Goal: Check status: Check status

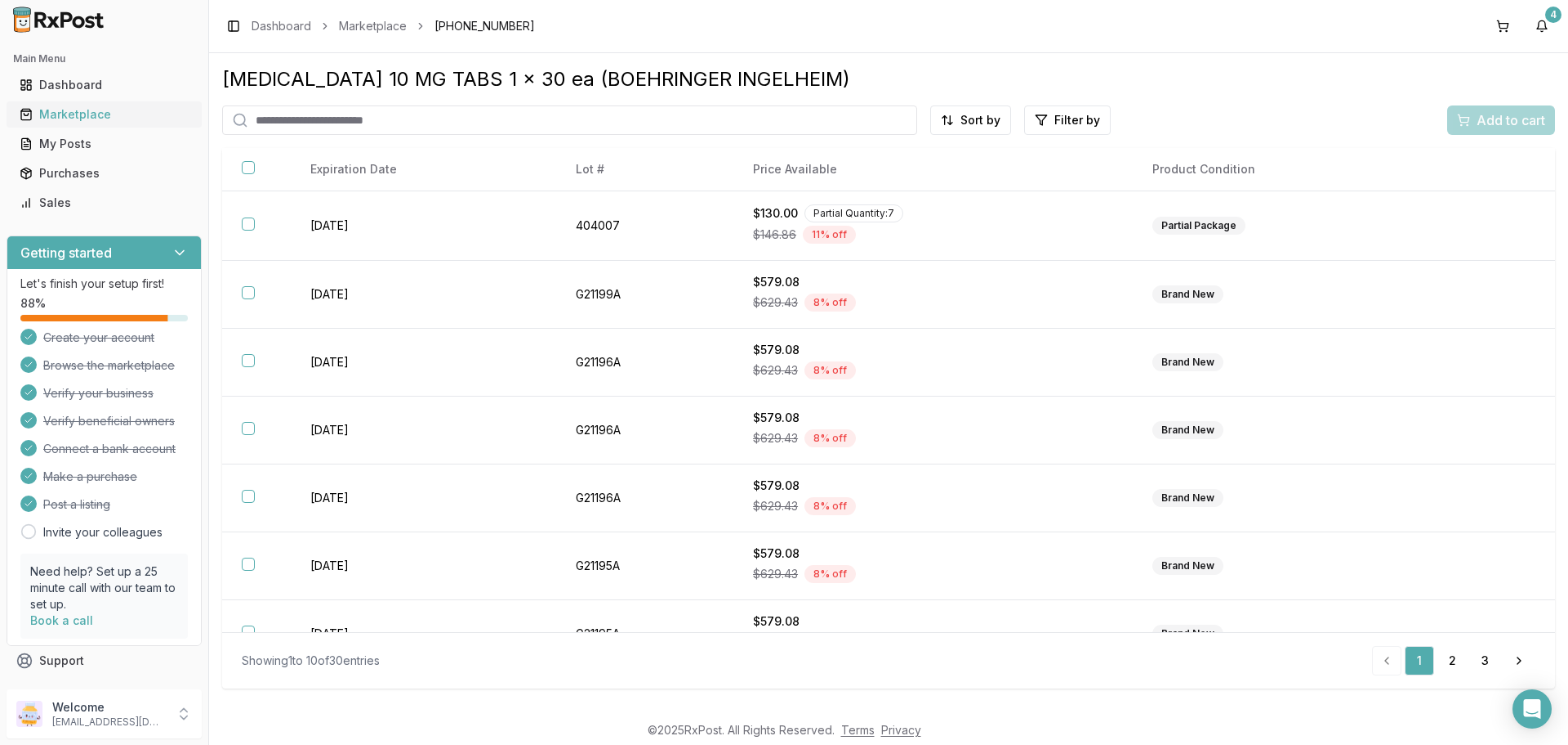
click at [61, 108] on div "Marketplace" at bounding box center [104, 114] width 169 height 16
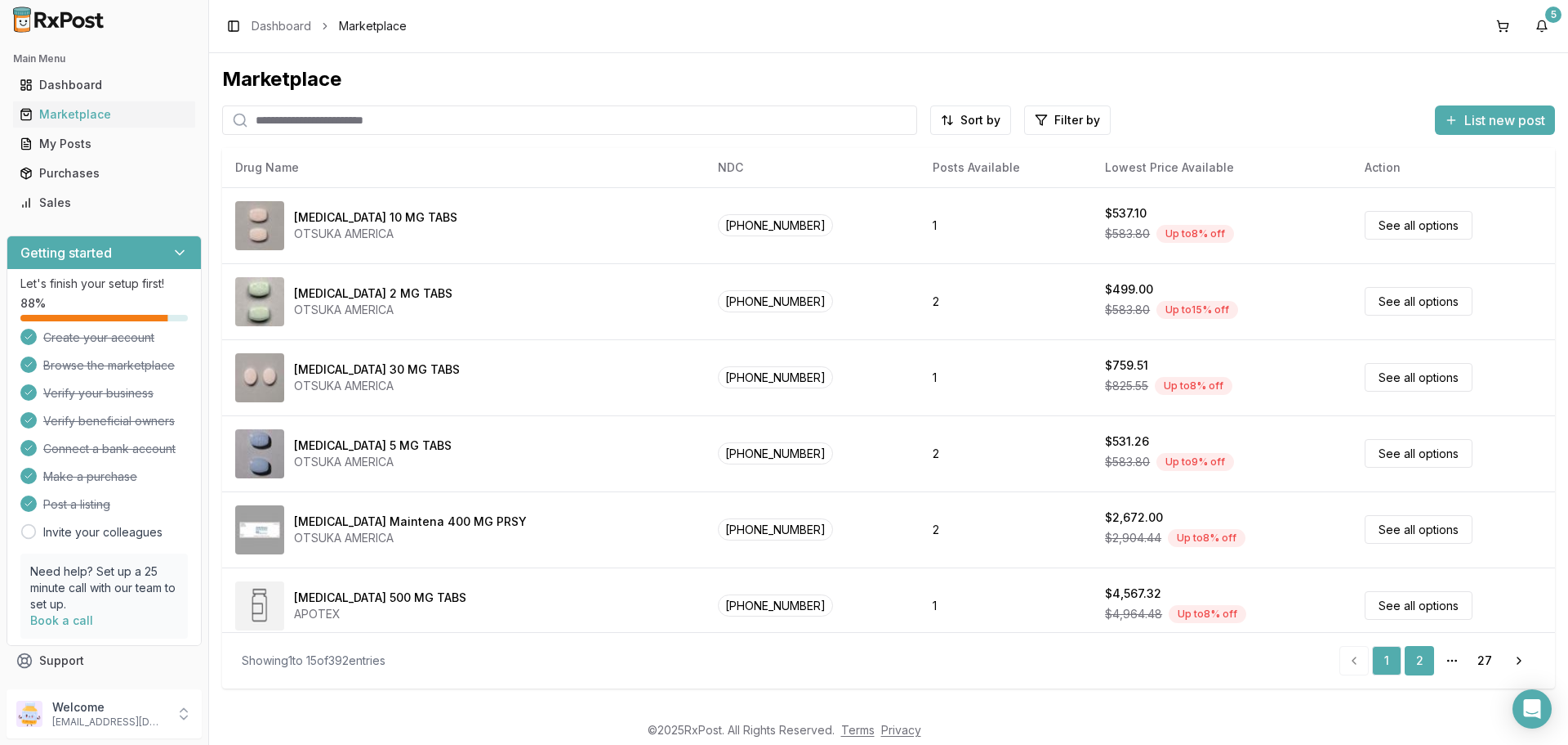
click at [1422, 662] on link "2" at bounding box center [1420, 660] width 30 height 30
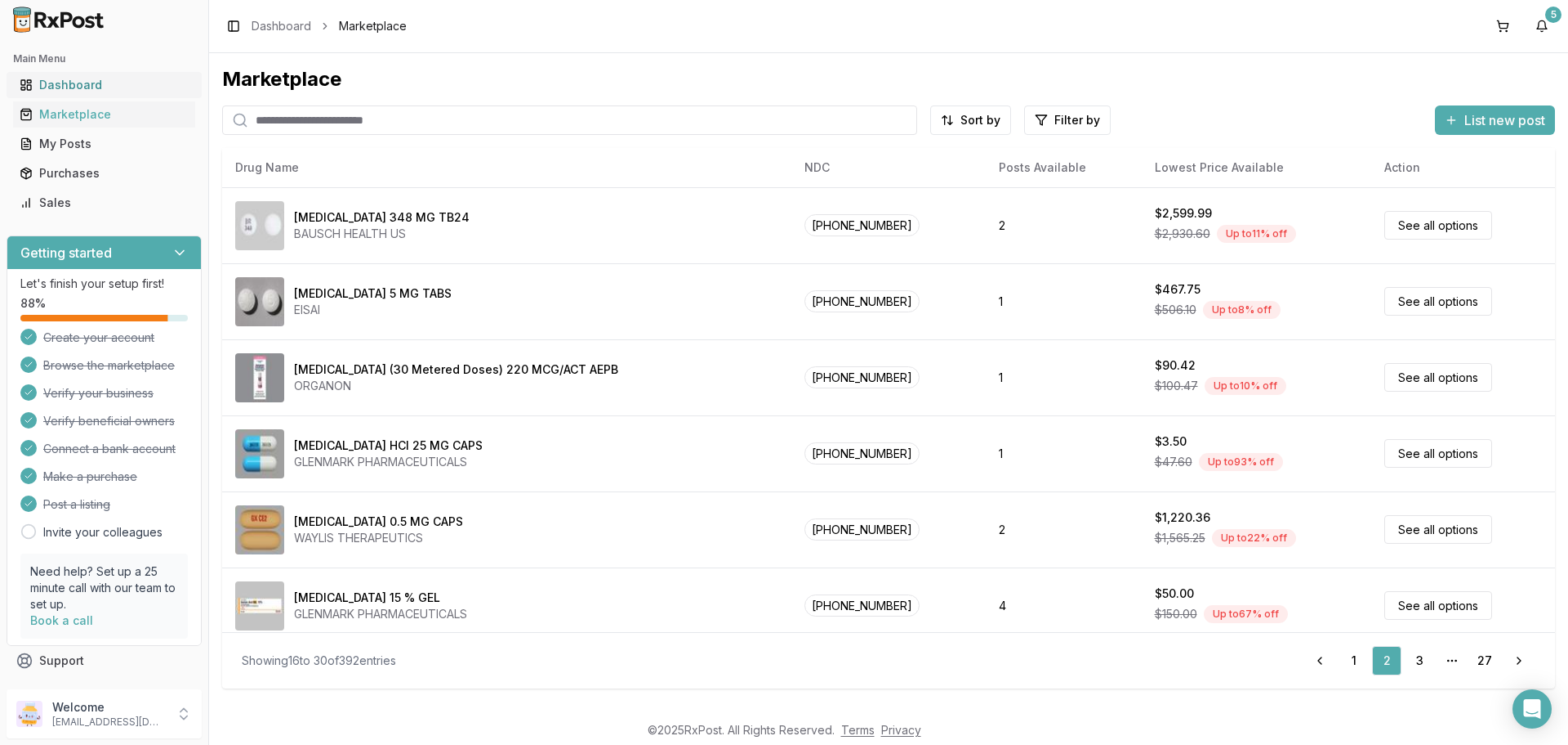
click at [67, 79] on div "Dashboard" at bounding box center [104, 85] width 169 height 16
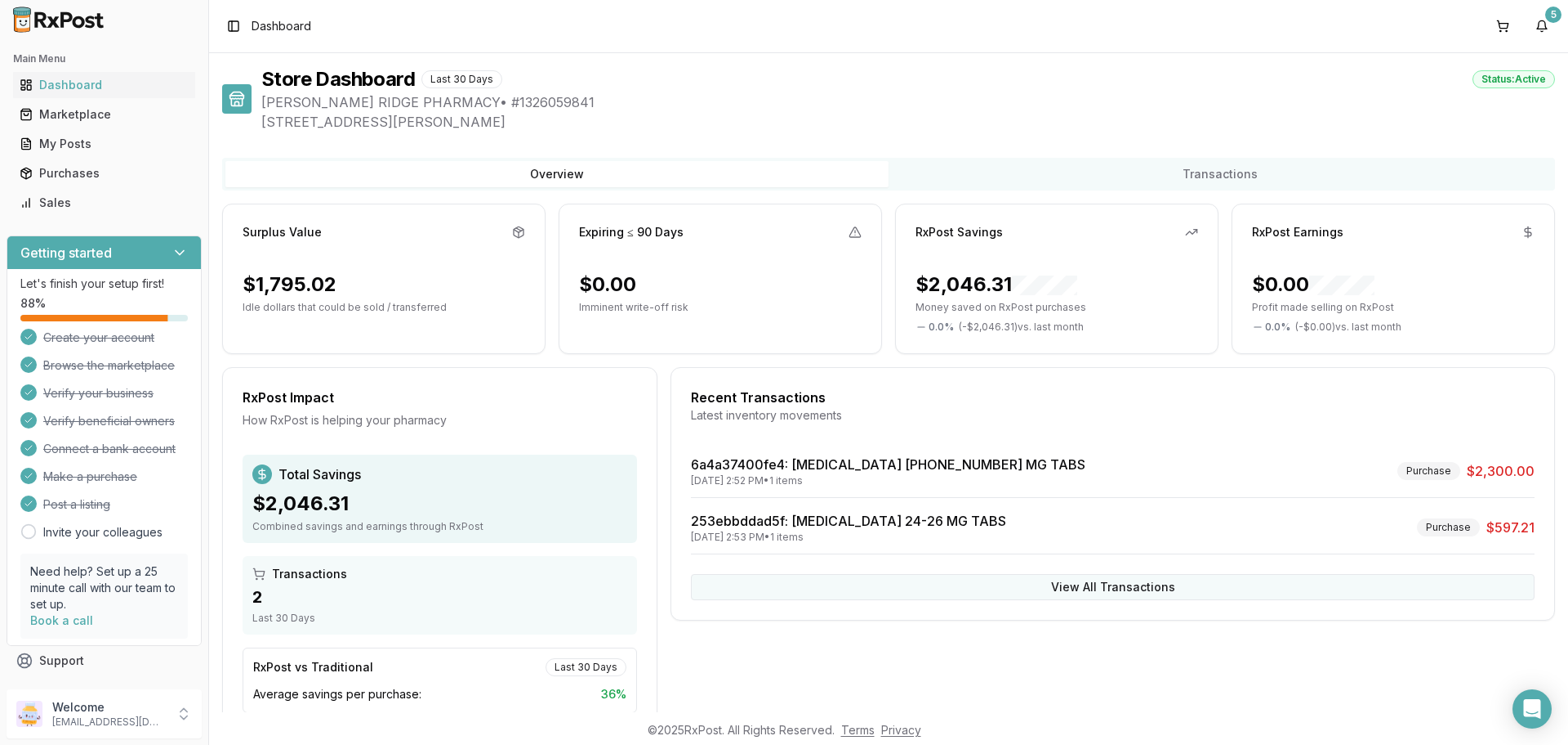
click at [1099, 577] on button "View All Transactions" at bounding box center [1112, 586] width 844 height 26
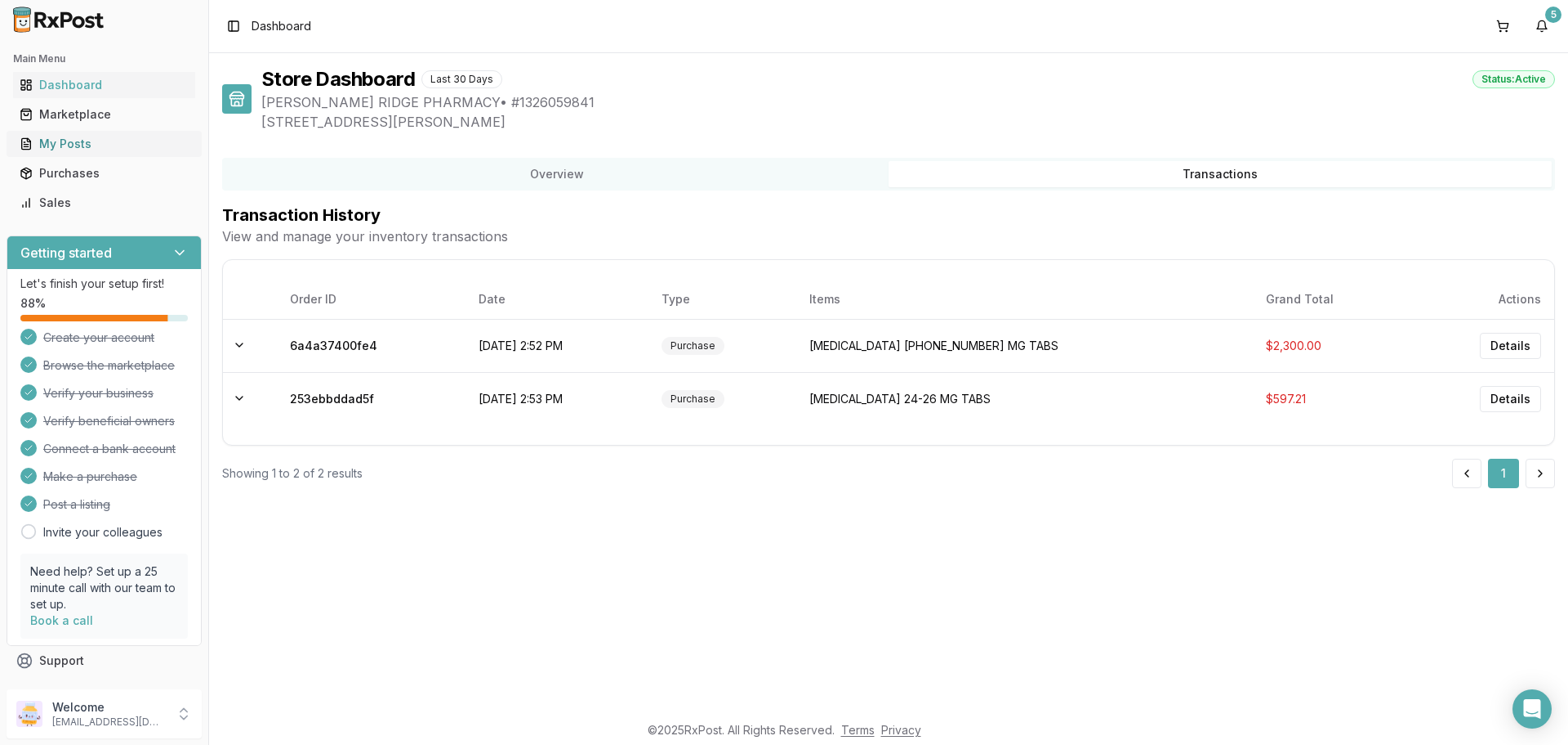
click at [52, 144] on div "My Posts" at bounding box center [104, 143] width 169 height 16
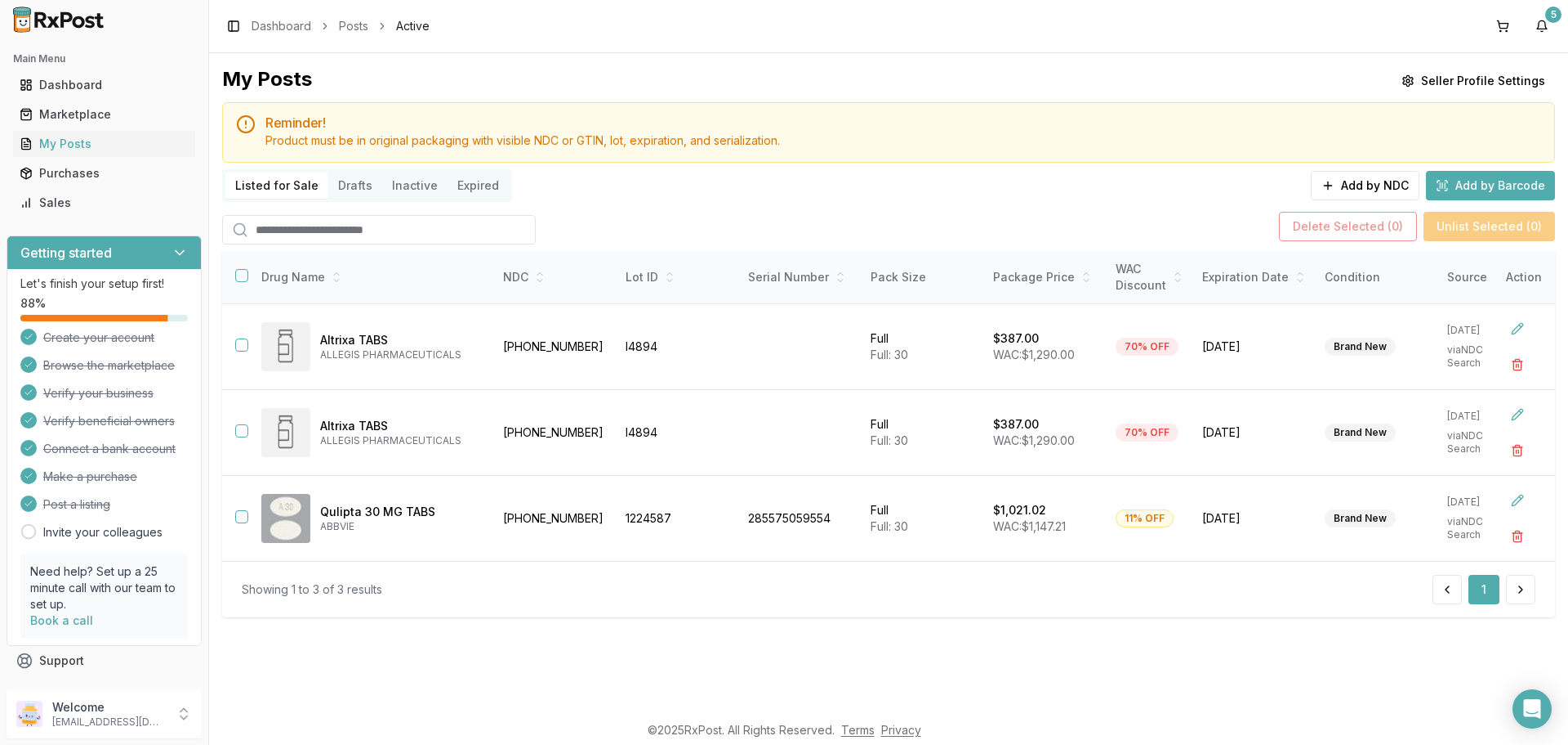
click at [1104, 589] on div "Showing 1 to 3 of 3 results 1" at bounding box center [888, 589] width 1294 height 30
click at [1544, 13] on button "5" at bounding box center [1542, 26] width 26 height 26
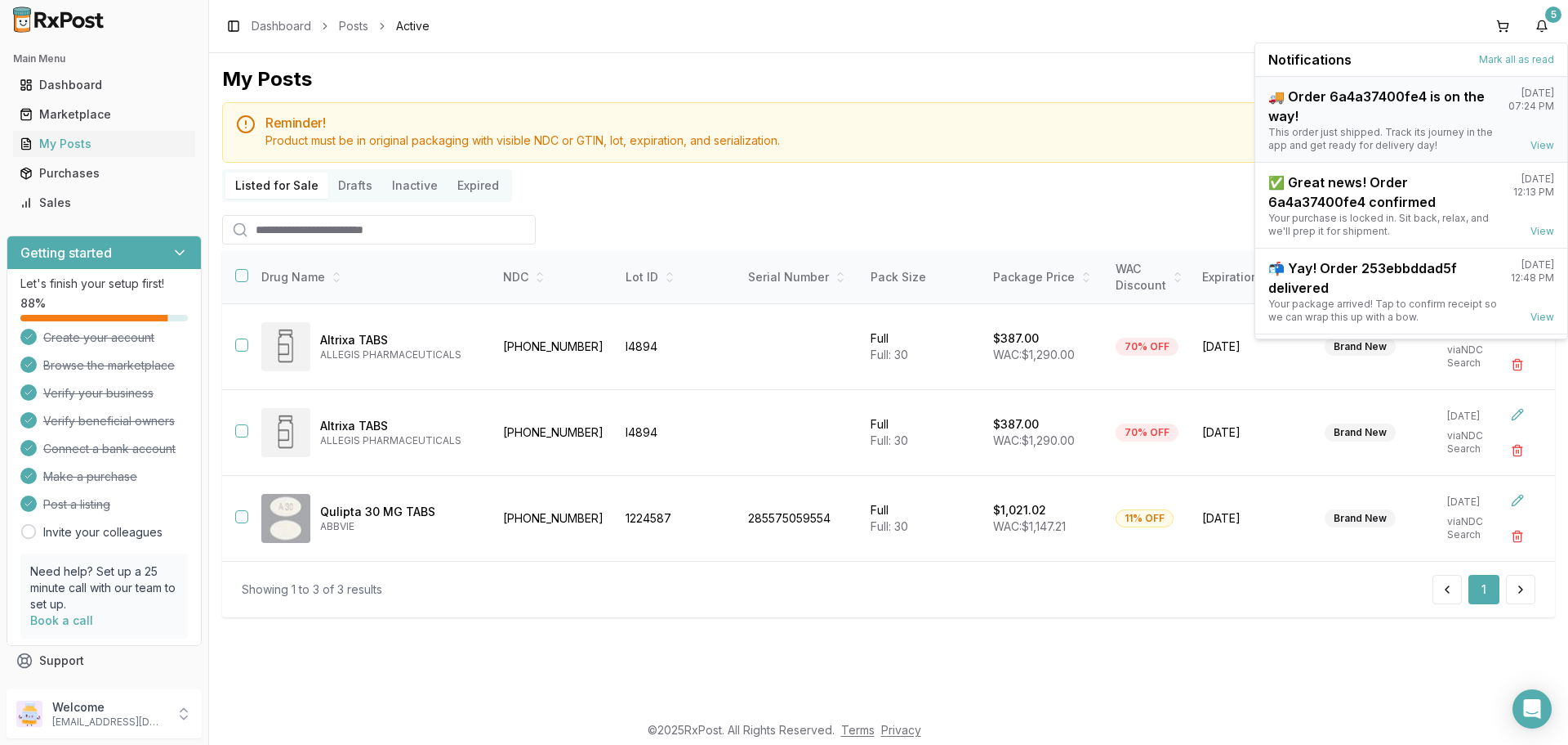
click at [1379, 124] on div "🚚 Order 6a4a37400fe4 is on the way!" at bounding box center [1382, 106] width 227 height 39
click at [1342, 213] on div "Your purchase is locked in. Sit back, relax, and we'll prep it for shipment." at bounding box center [1384, 224] width 232 height 26
click at [1536, 236] on link "View" at bounding box center [1542, 232] width 24 height 13
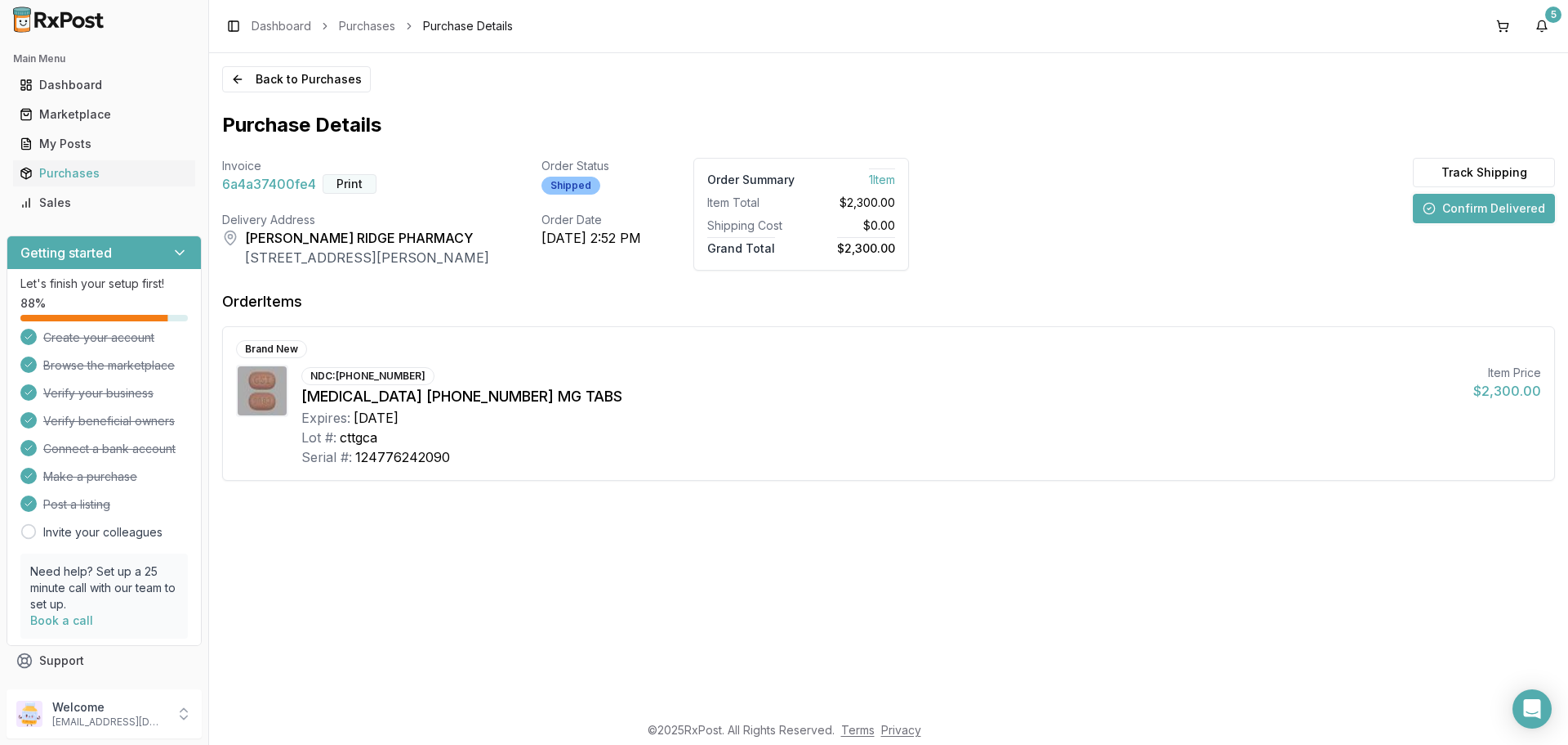
click at [340, 187] on button "Print" at bounding box center [349, 184] width 54 height 19
click at [283, 185] on span "6a4a37400fe4" at bounding box center [269, 184] width 94 height 19
click at [356, 176] on button "Print" at bounding box center [349, 184] width 54 height 19
click at [56, 79] on div "Dashboard" at bounding box center [104, 85] width 169 height 16
